Goal: Transaction & Acquisition: Purchase product/service

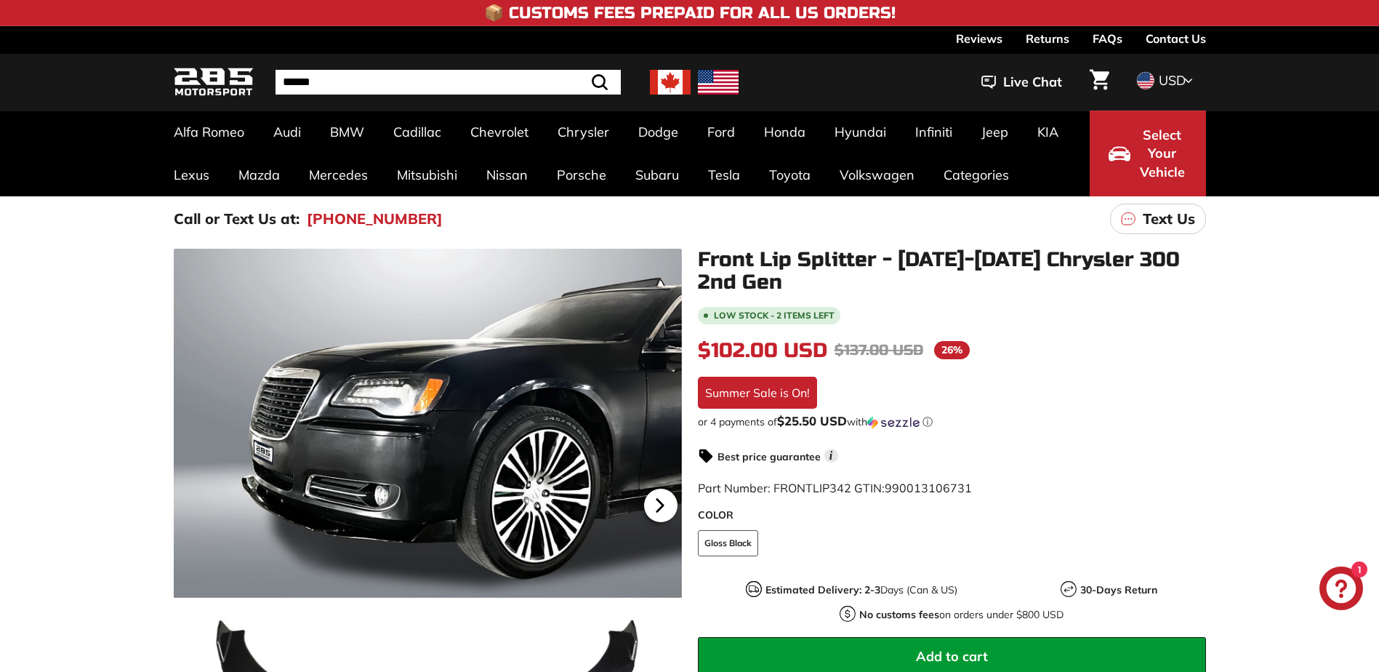
click at [671, 502] on icon at bounding box center [660, 505] width 33 height 33
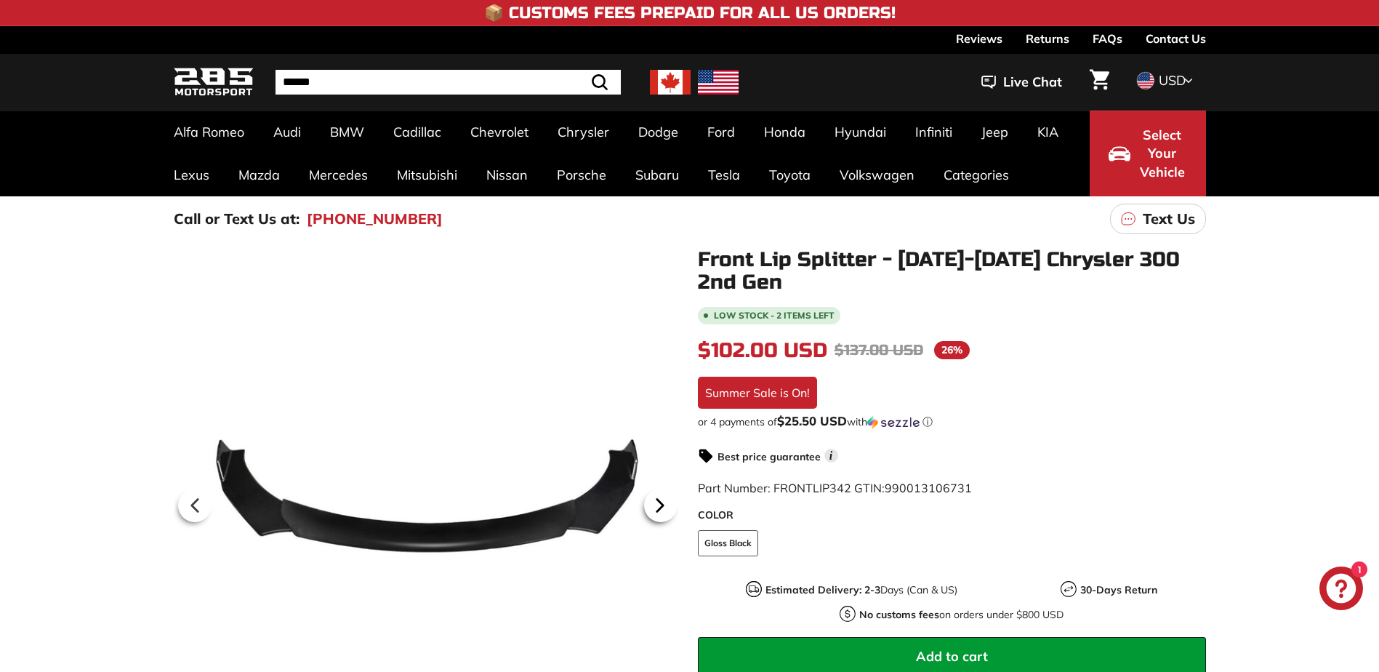
click at [670, 500] on icon at bounding box center [660, 505] width 33 height 33
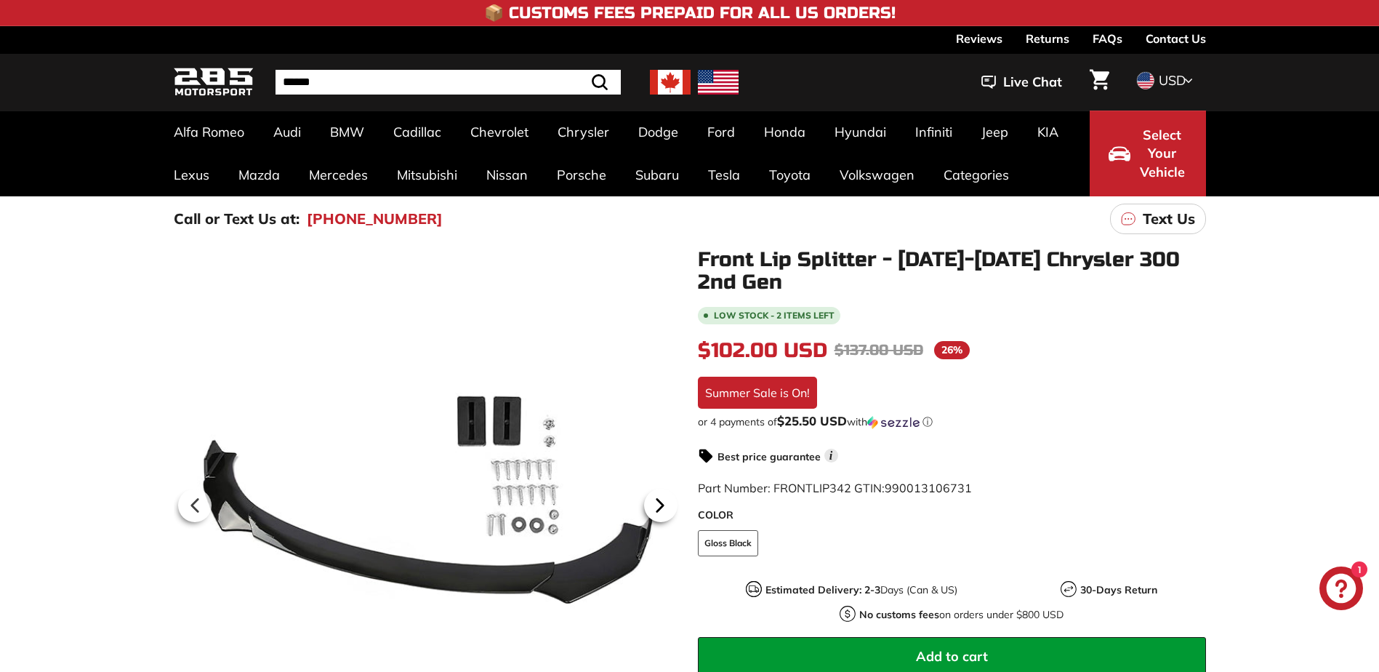
click at [670, 500] on icon at bounding box center [660, 505] width 33 height 33
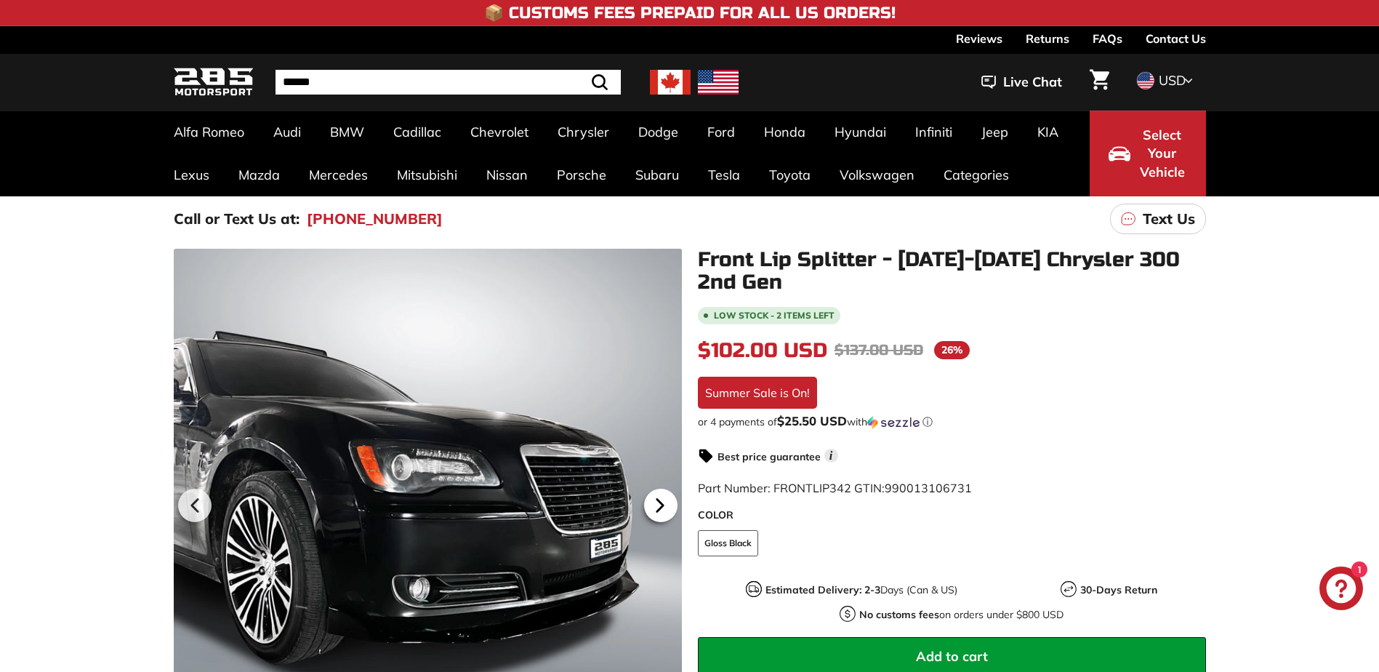
click at [670, 500] on icon at bounding box center [660, 505] width 33 height 33
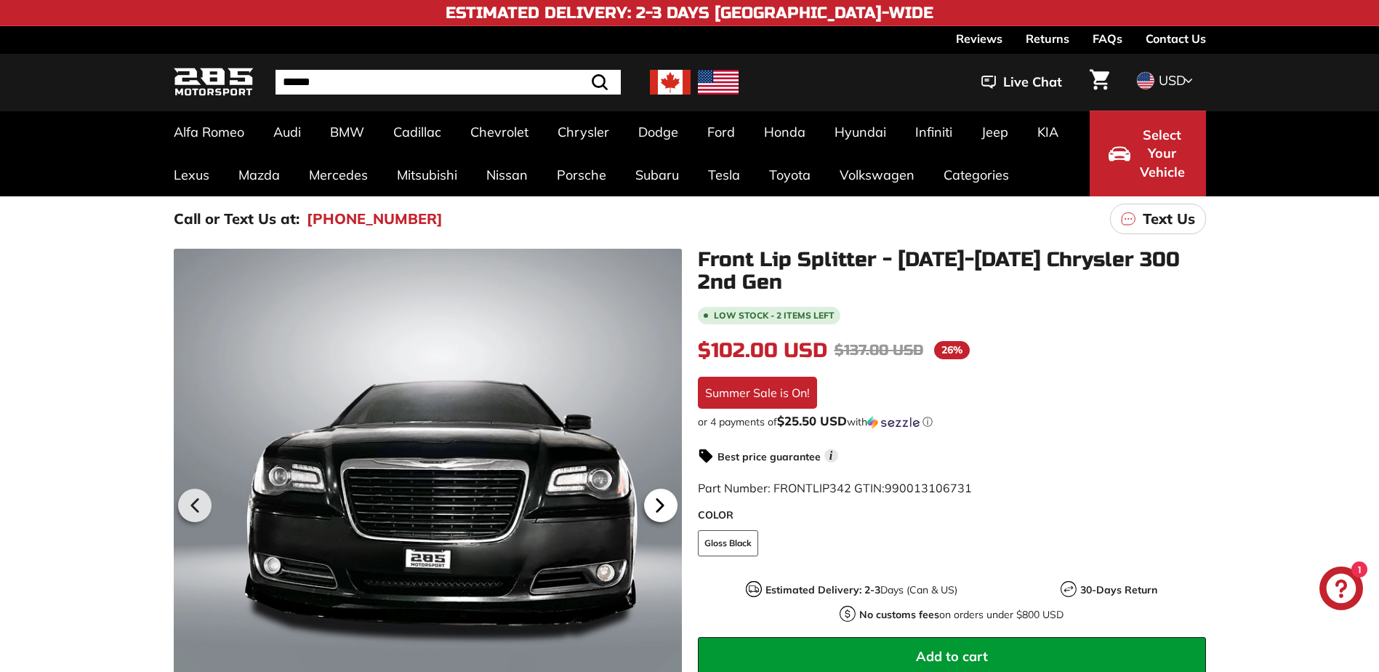
click at [670, 500] on icon at bounding box center [660, 505] width 33 height 33
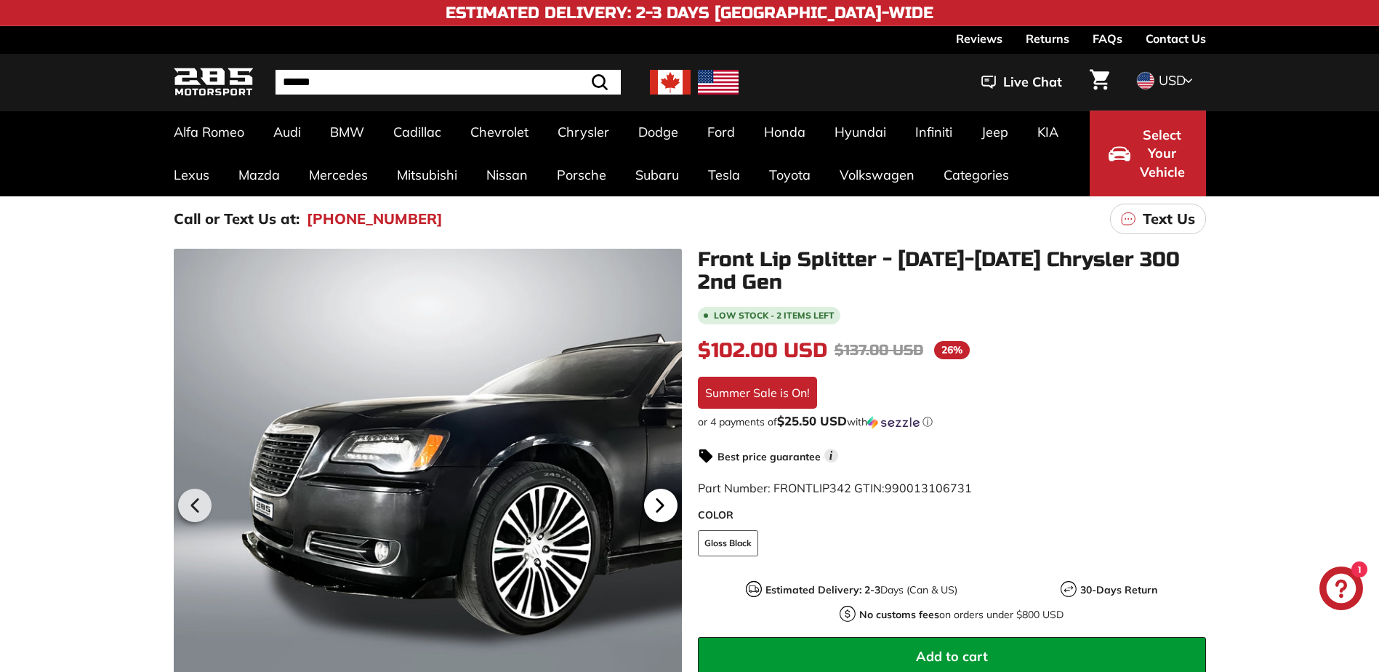
scroll to position [0, 76]
click at [670, 500] on icon at bounding box center [660, 505] width 33 height 33
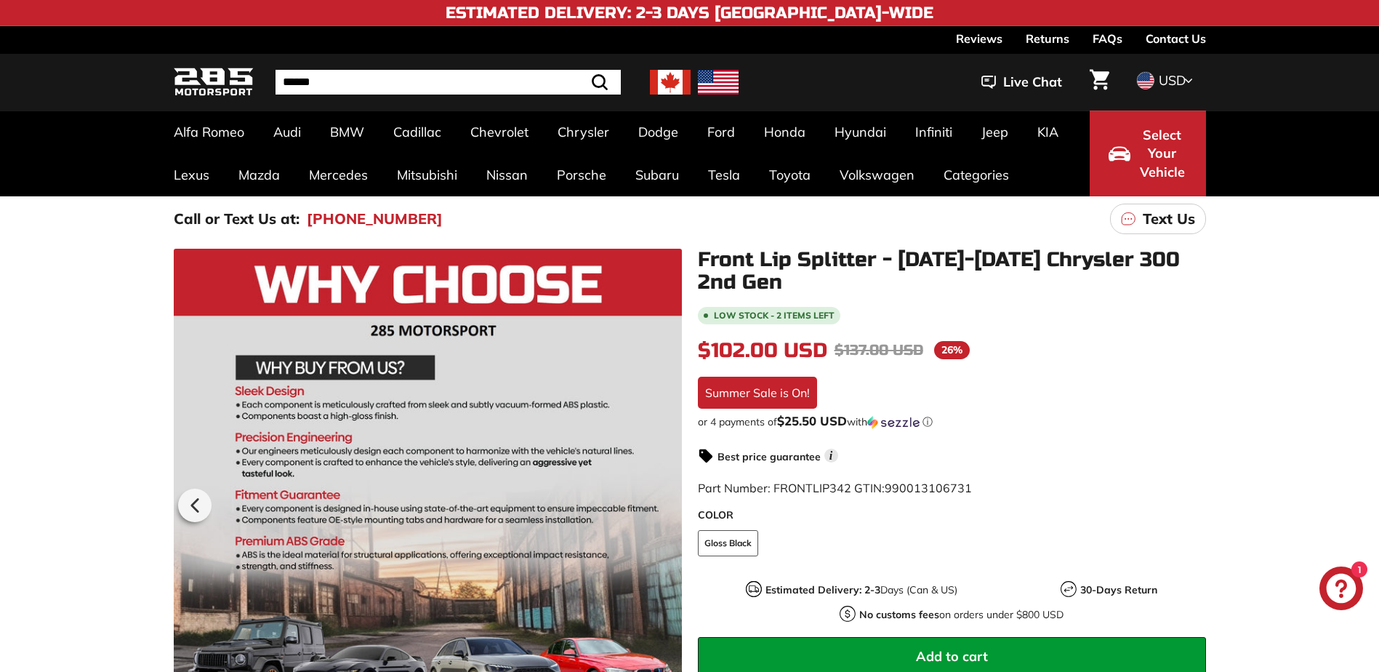
click at [670, 500] on div at bounding box center [428, 503] width 508 height 508
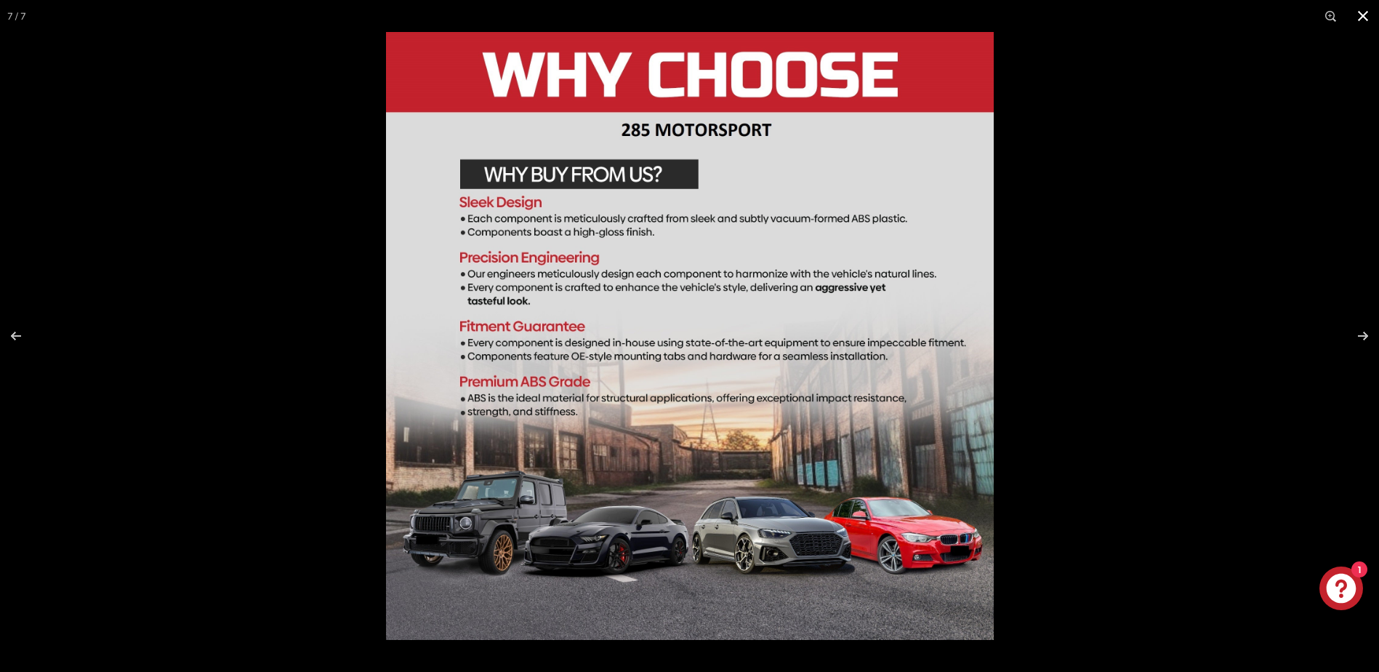
click at [235, 252] on div at bounding box center [689, 336] width 1379 height 672
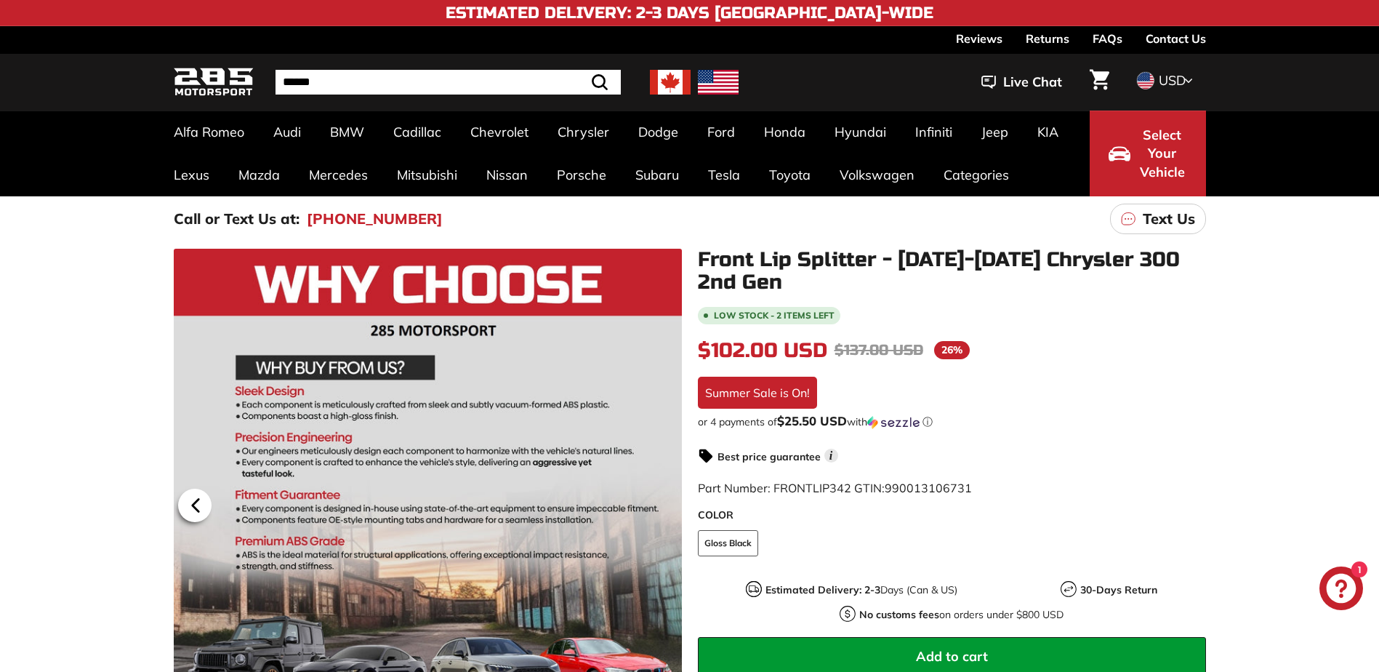
click at [181, 507] on icon at bounding box center [195, 505] width 33 height 33
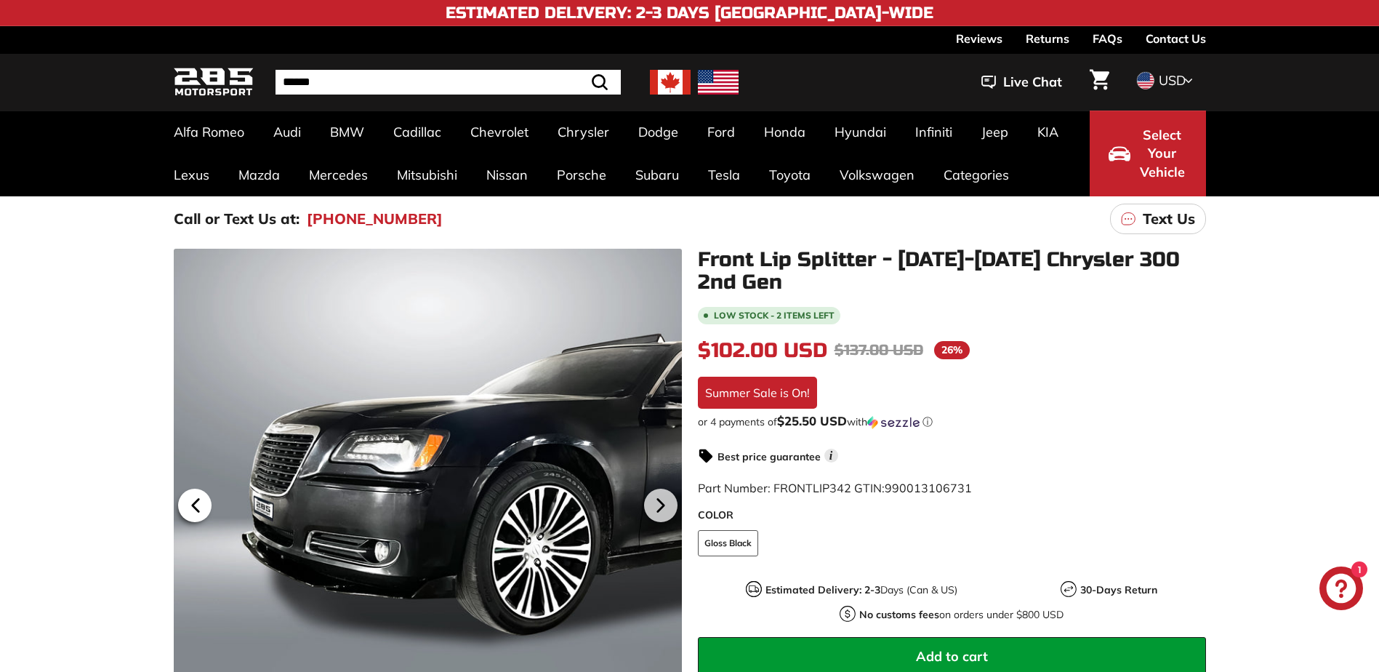
click at [181, 507] on icon at bounding box center [195, 505] width 33 height 33
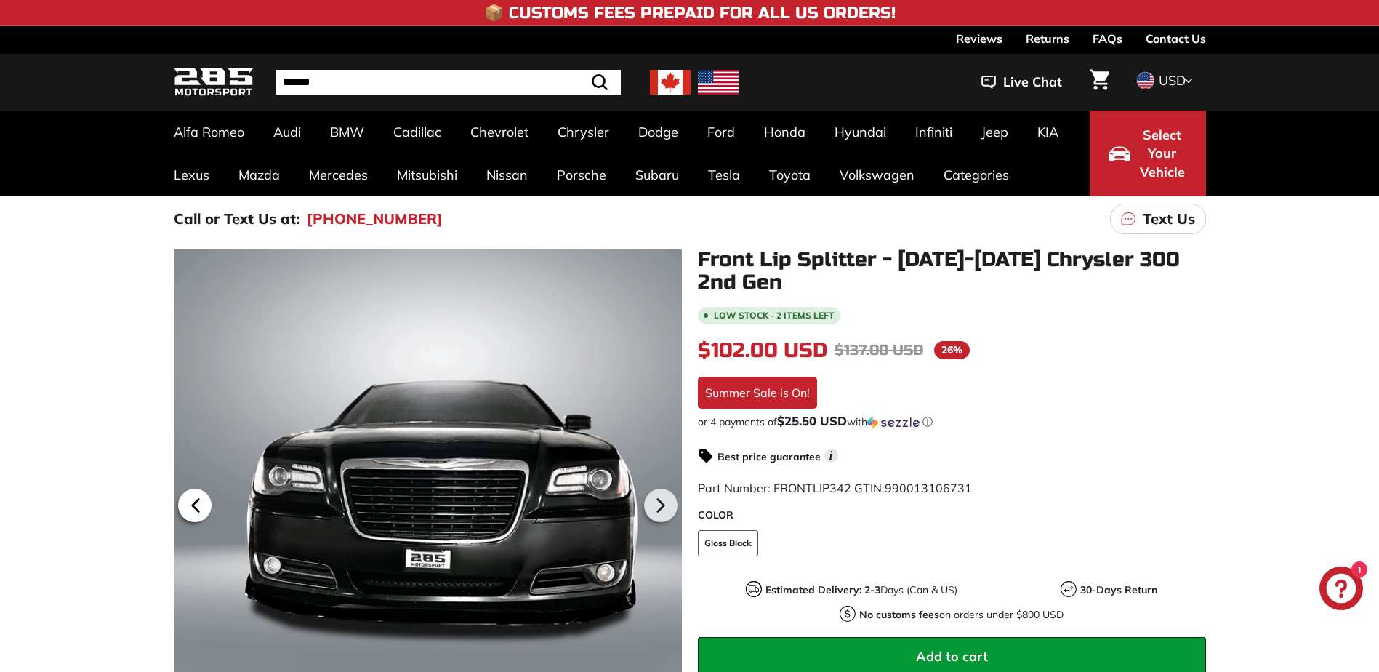
click at [193, 507] on icon at bounding box center [195, 505] width 6 height 12
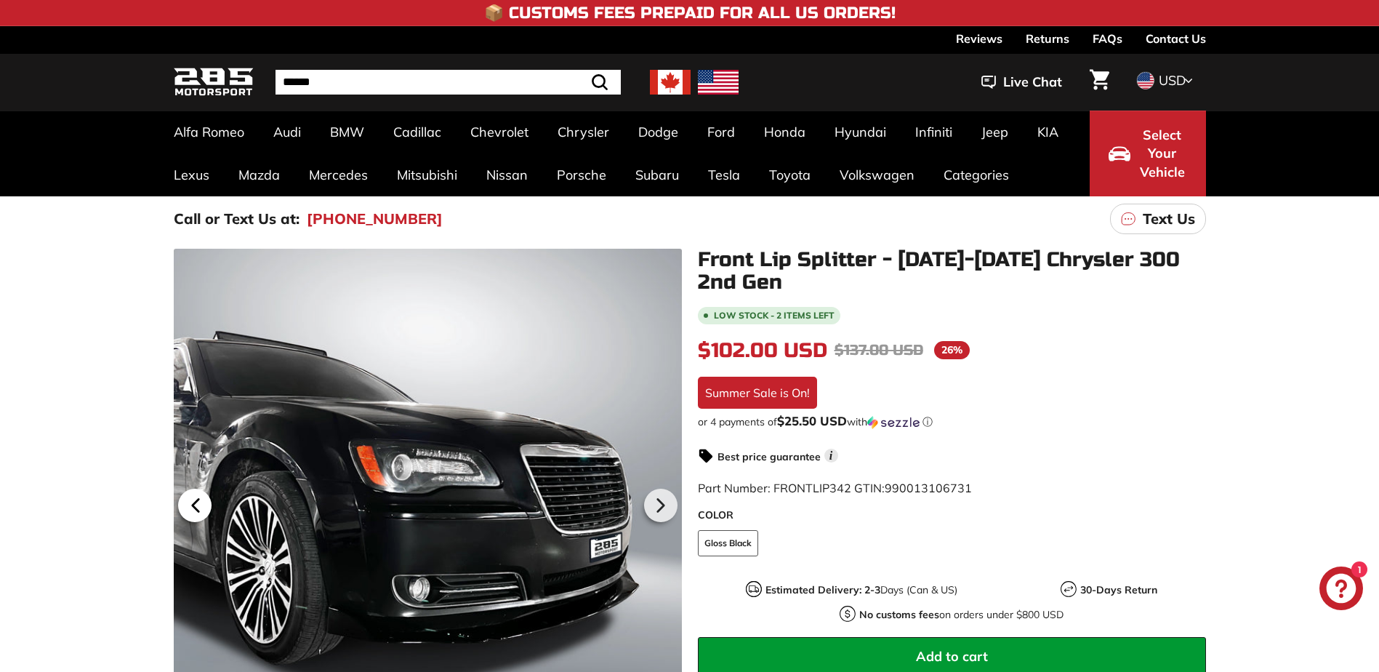
click at [193, 506] on icon at bounding box center [195, 505] width 6 height 12
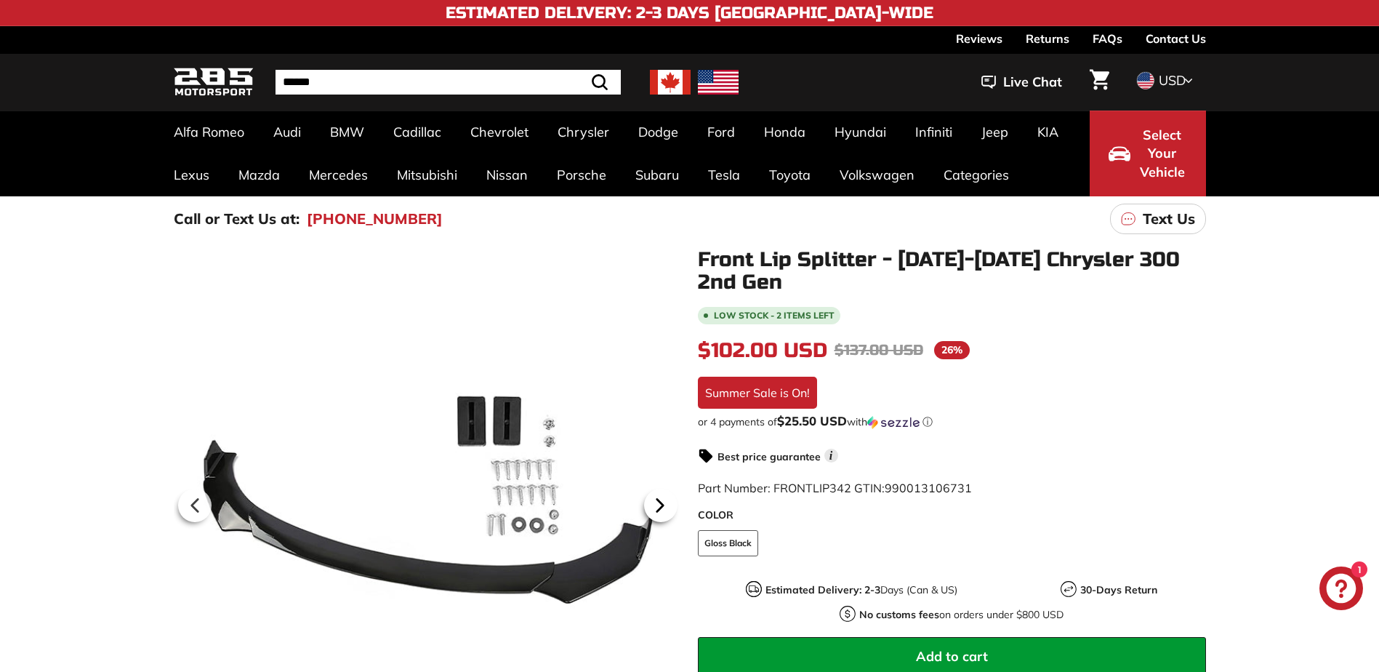
click at [655, 503] on icon at bounding box center [660, 505] width 33 height 33
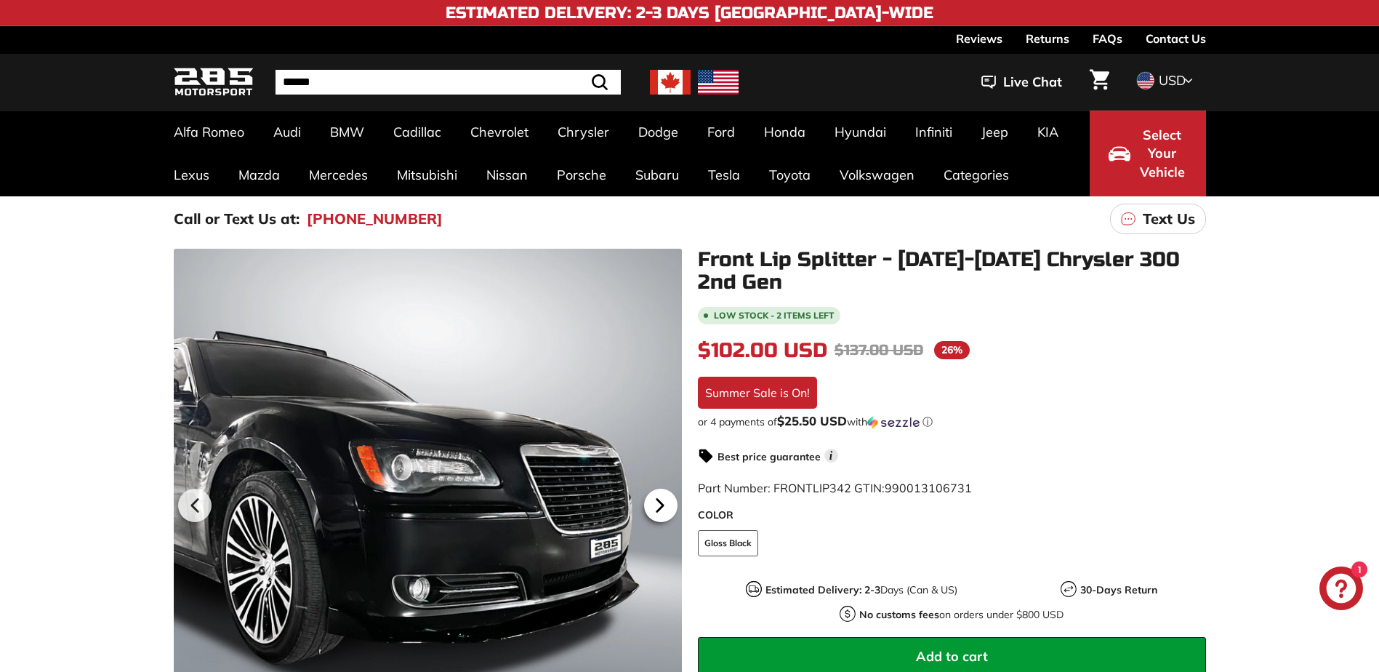
click at [655, 503] on icon at bounding box center [660, 505] width 33 height 33
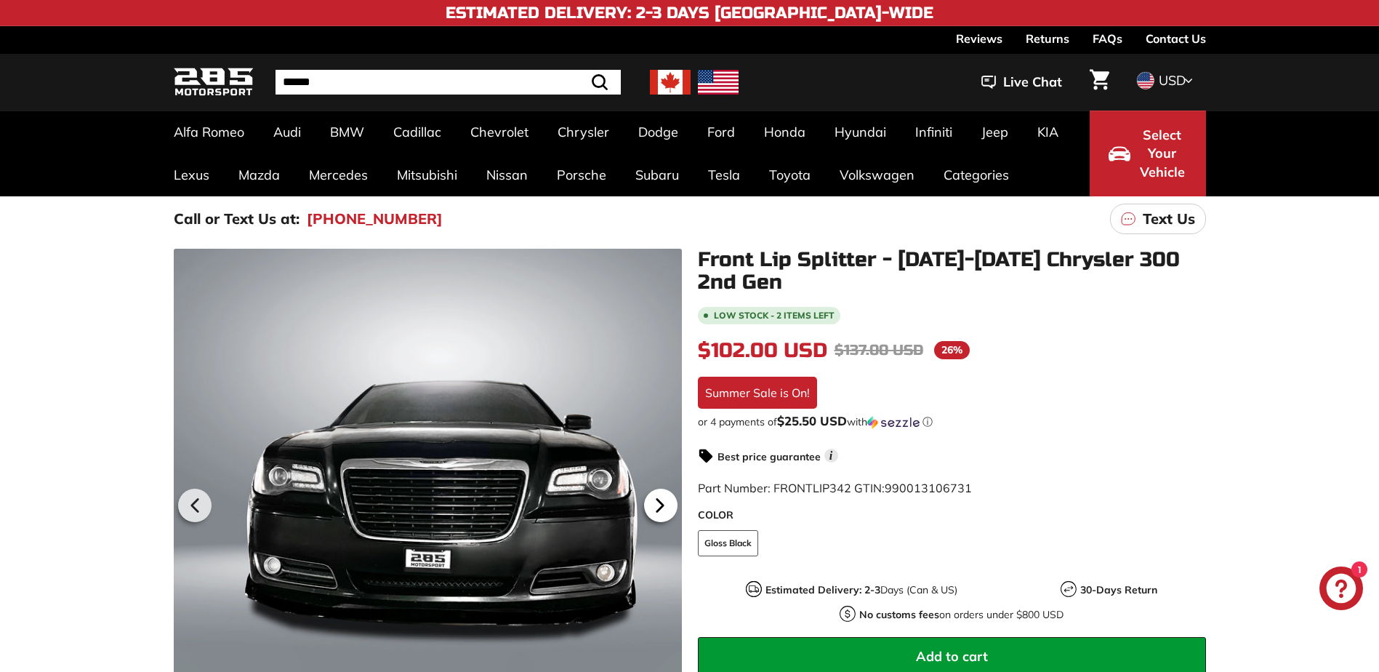
click at [655, 503] on icon at bounding box center [660, 505] width 33 height 33
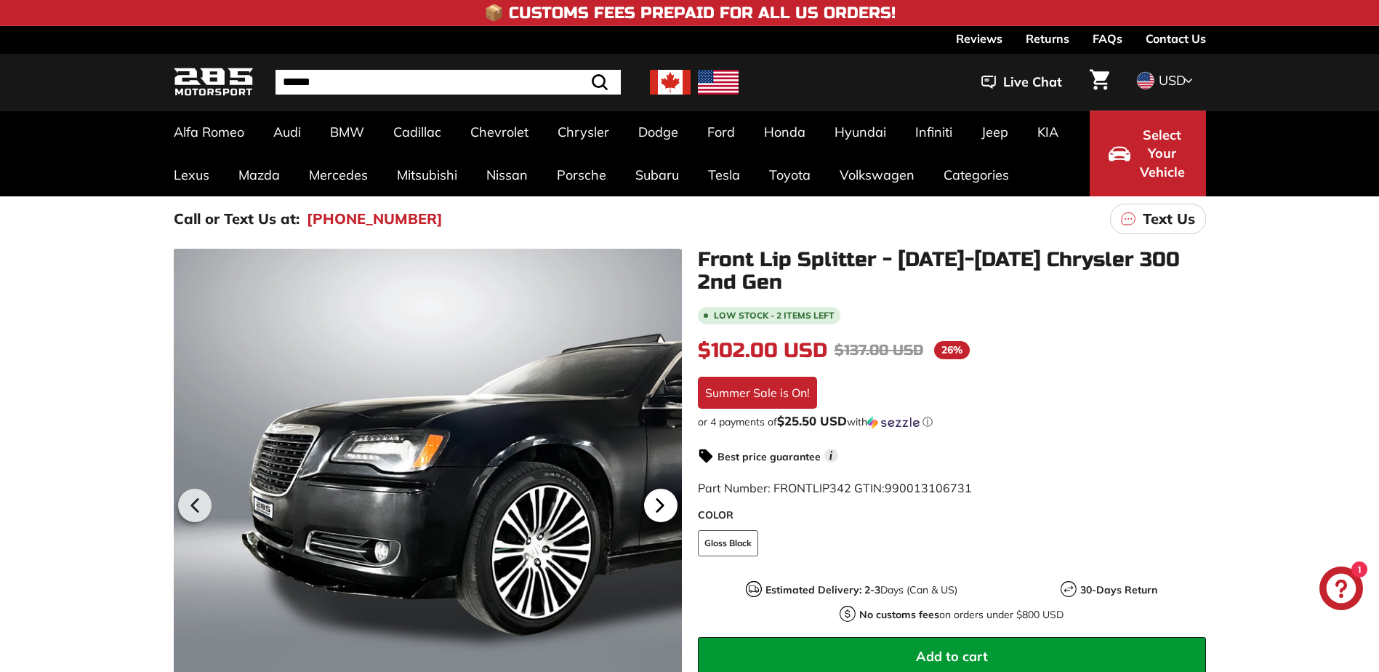
click at [655, 503] on icon at bounding box center [660, 505] width 33 height 33
